Goal: Information Seeking & Learning: Learn about a topic

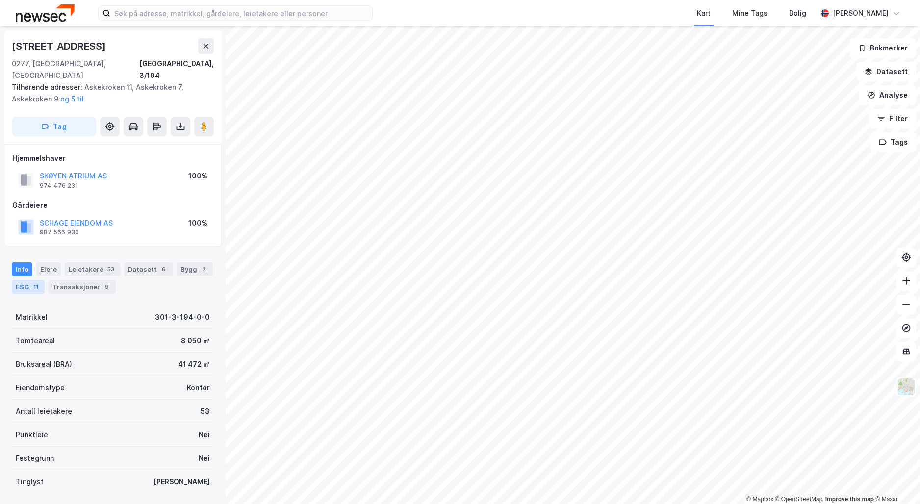
click at [24, 280] on div "ESG 11" at bounding box center [28, 287] width 33 height 14
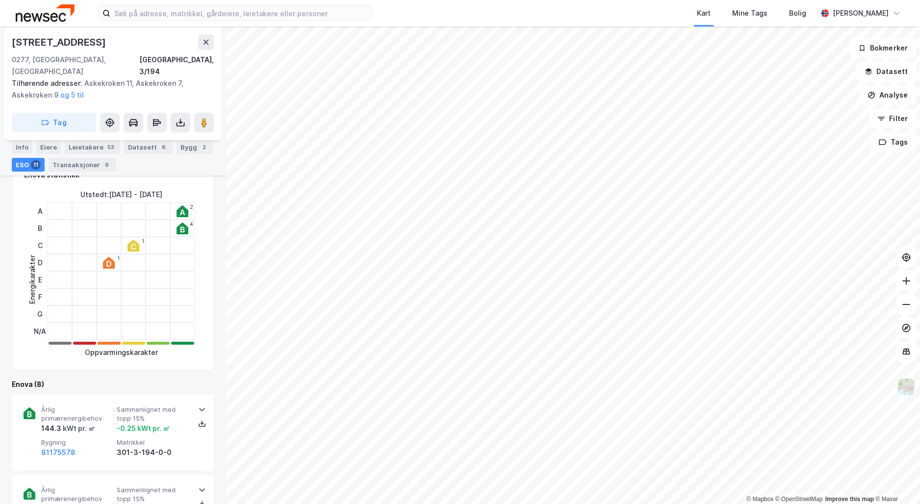
scroll to position [226, 0]
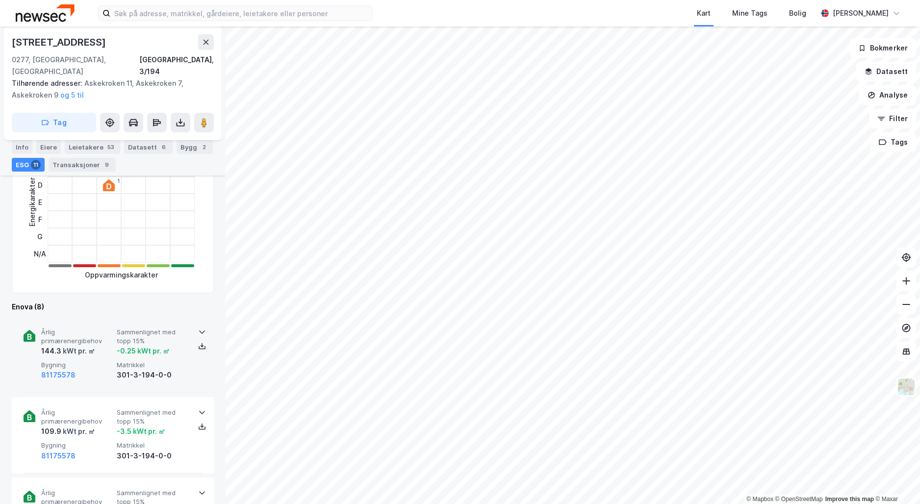
click at [198, 328] on icon at bounding box center [202, 332] width 8 height 8
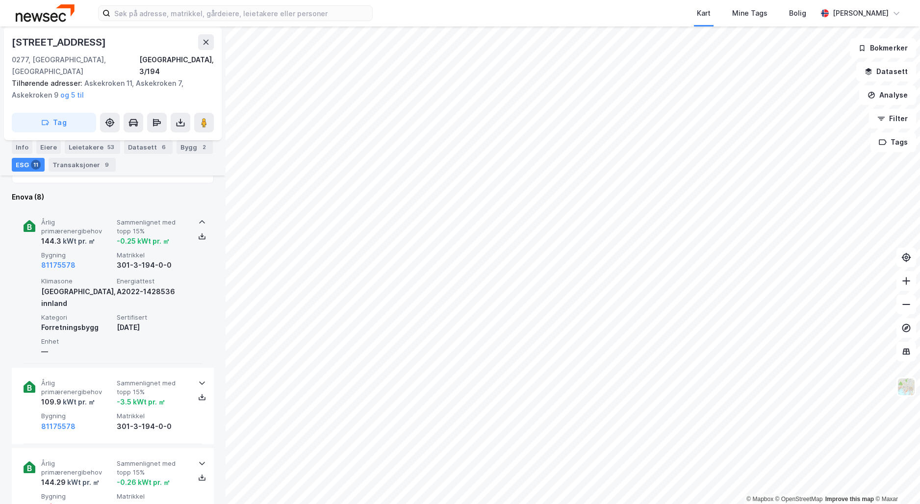
scroll to position [336, 0]
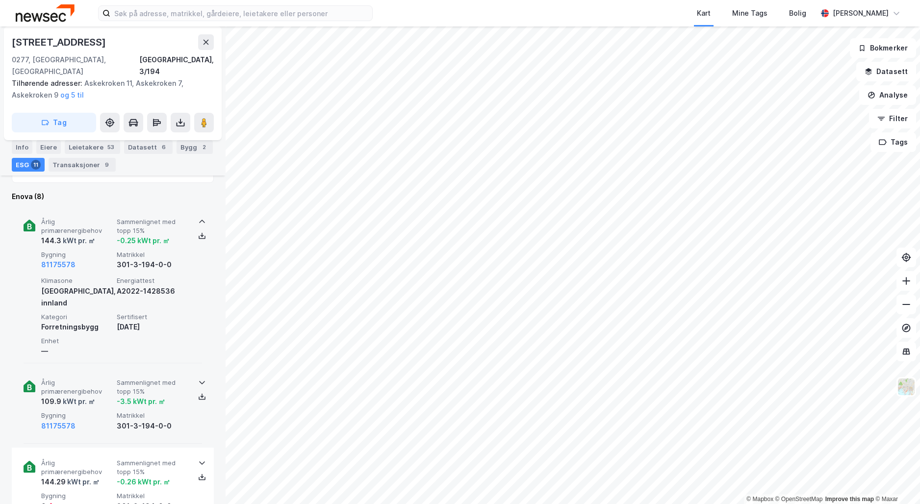
click at [199, 381] on icon at bounding box center [202, 382] width 6 height 3
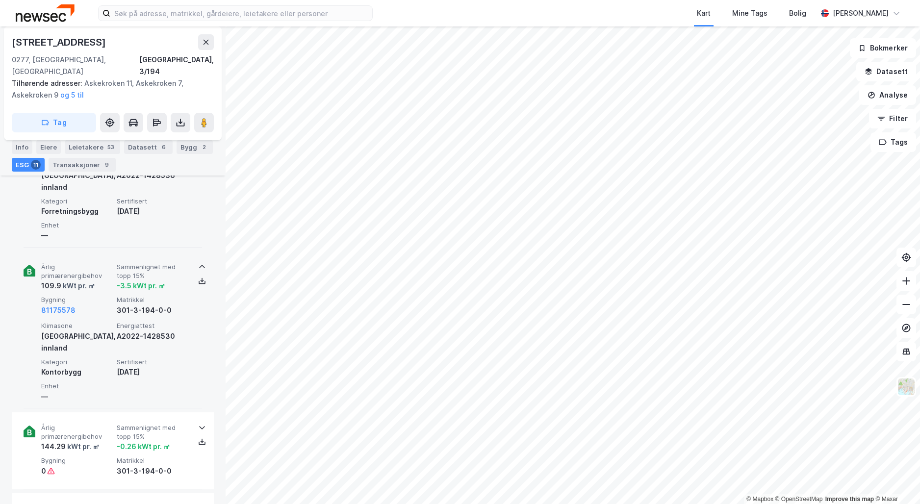
scroll to position [453, 0]
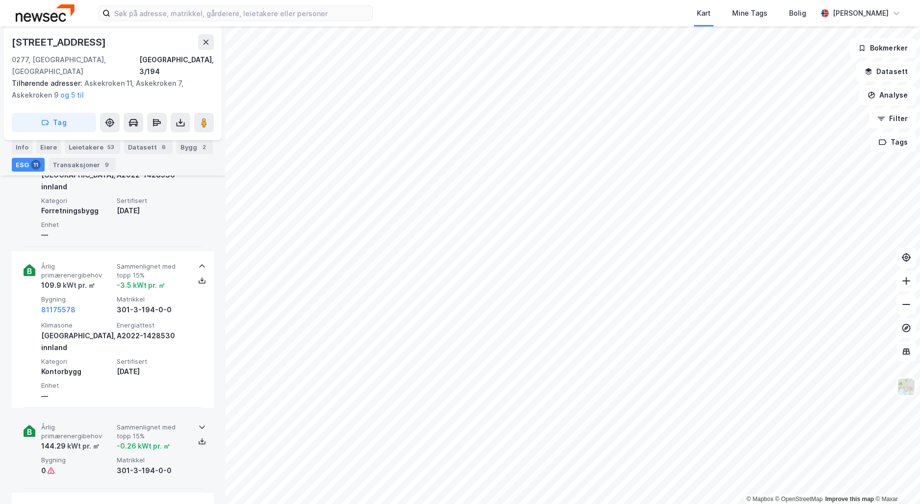
click at [200, 423] on icon at bounding box center [202, 427] width 8 height 8
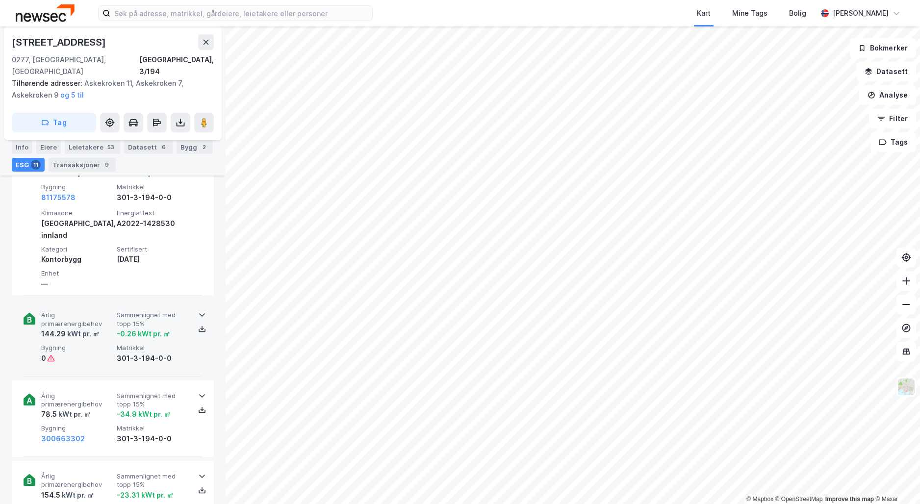
scroll to position [565, 0]
click at [199, 391] on icon at bounding box center [202, 395] width 8 height 8
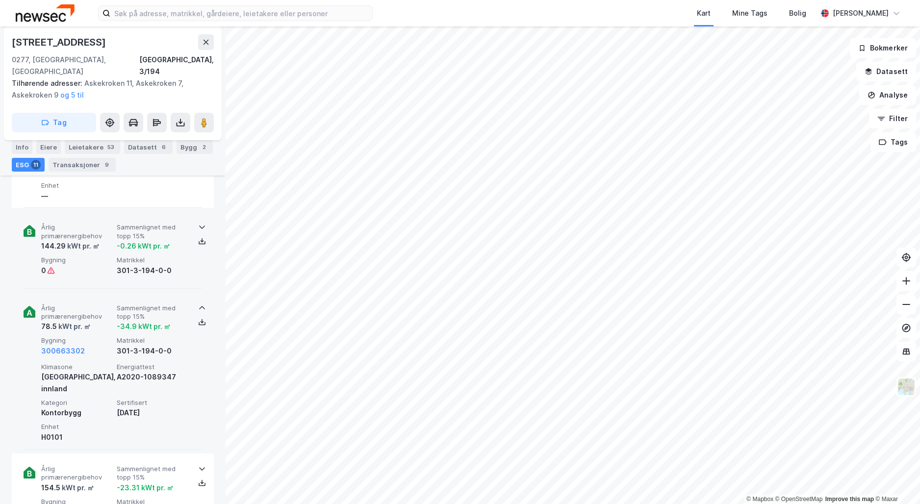
scroll to position [653, 0]
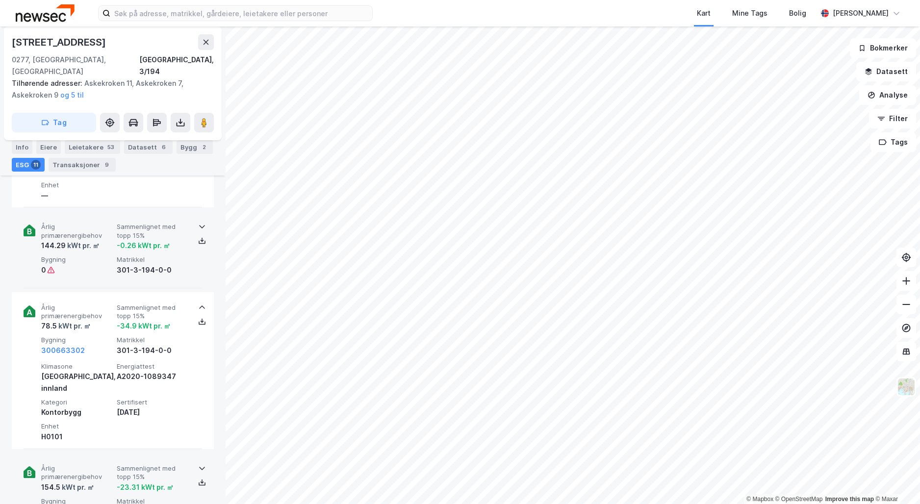
click at [199, 464] on icon at bounding box center [202, 468] width 8 height 8
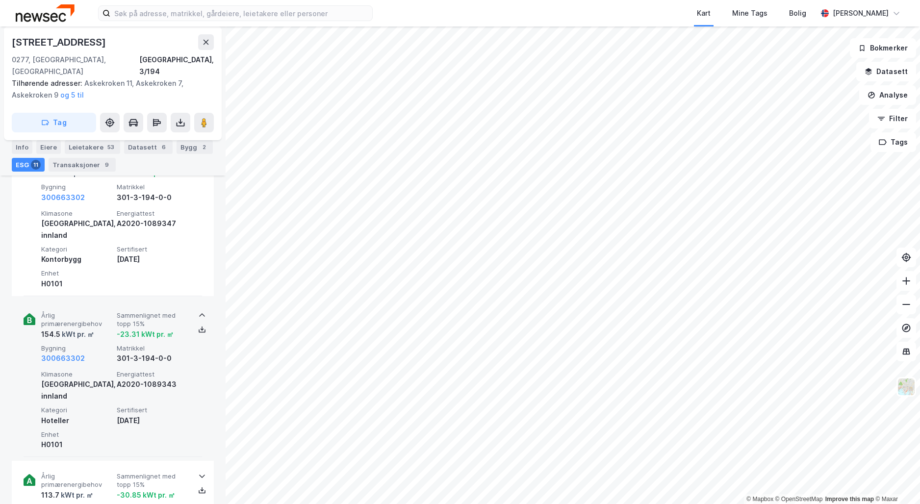
scroll to position [805, 0]
click at [199, 473] on icon at bounding box center [202, 477] width 8 height 8
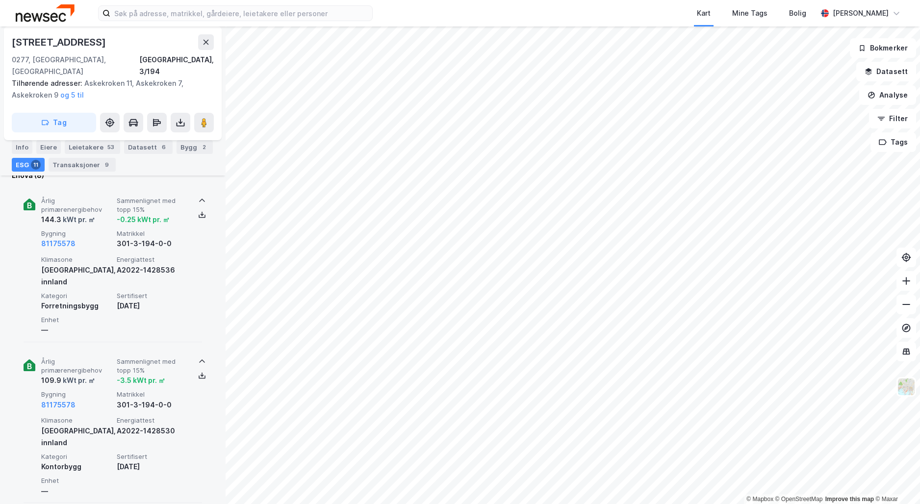
scroll to position [329, 0]
